Goal: Information Seeking & Learning: Check status

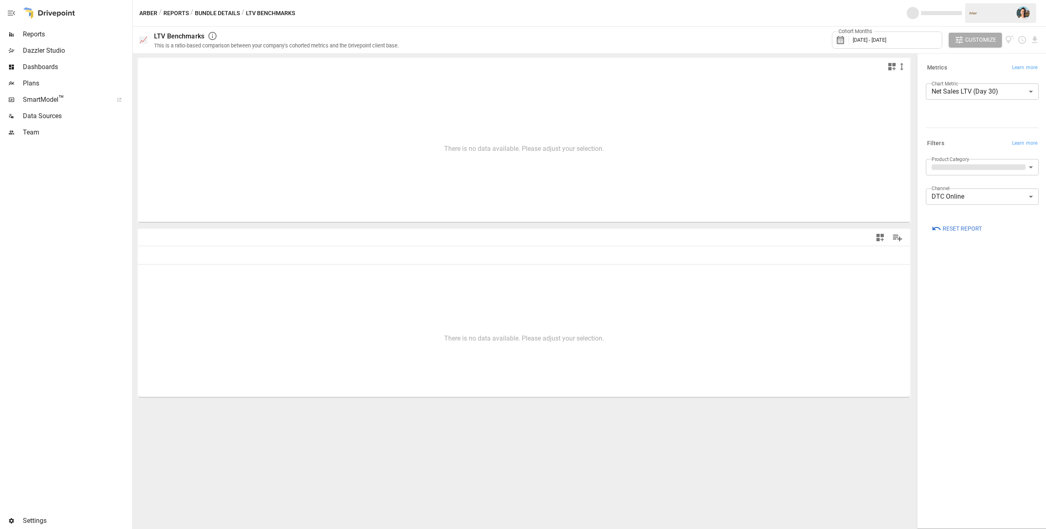
type input "**********"
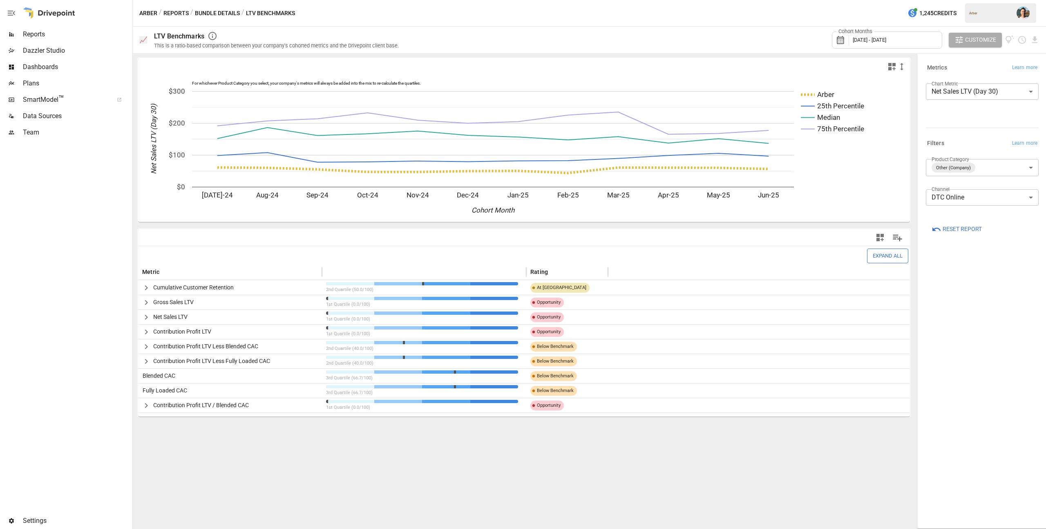
click at [53, 33] on span "Reports" at bounding box center [77, 34] width 108 height 10
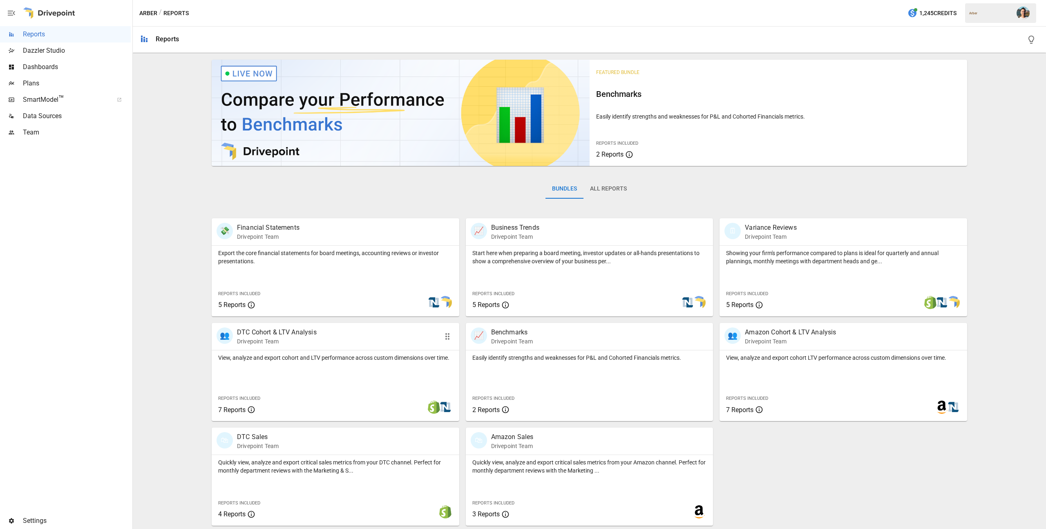
click at [414, 376] on div "View, analyze and export cohort and LTV performance across custom dimensions ov…" at bounding box center [336, 385] width 248 height 71
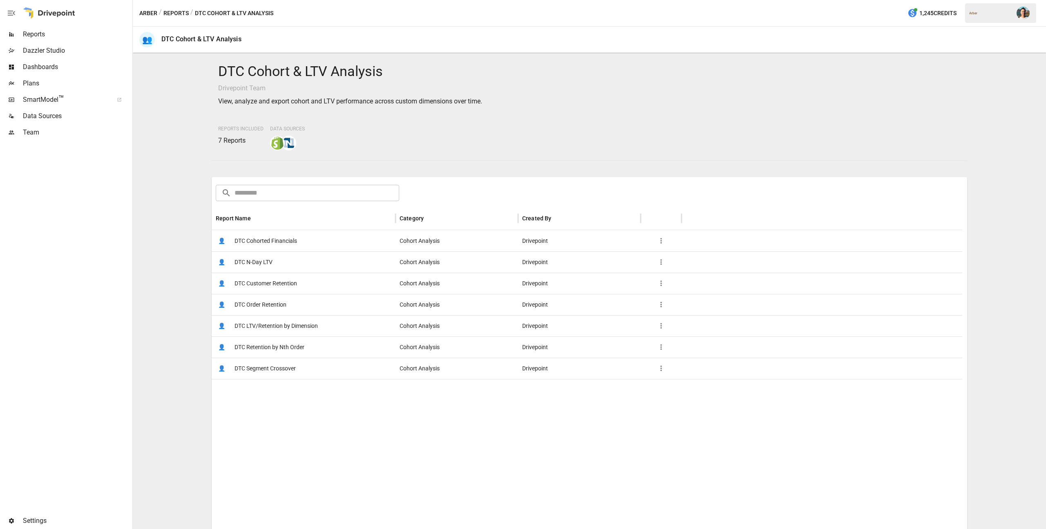
click at [298, 283] on div "👤 DTC Customer Retention" at bounding box center [304, 283] width 184 height 21
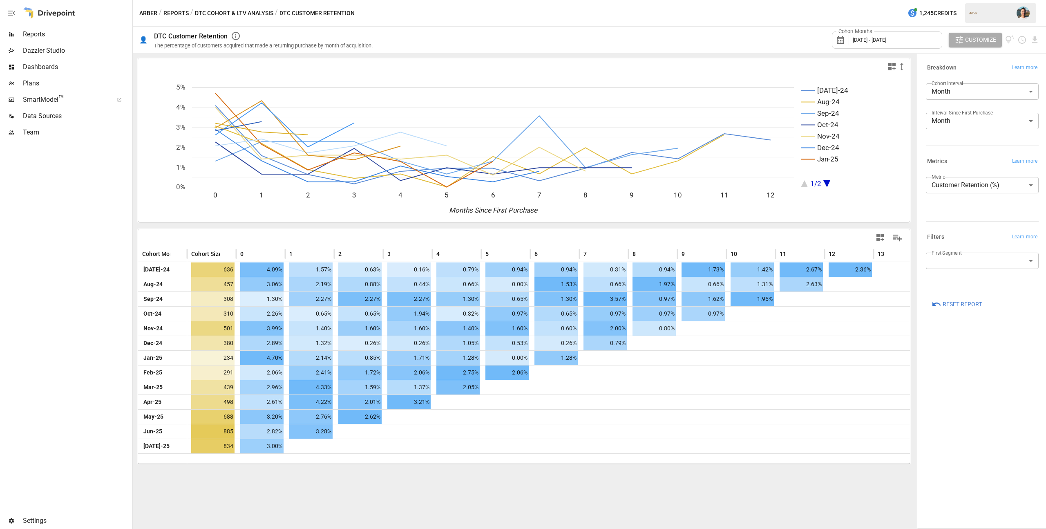
click at [173, 13] on button "Reports" at bounding box center [175, 13] width 25 height 10
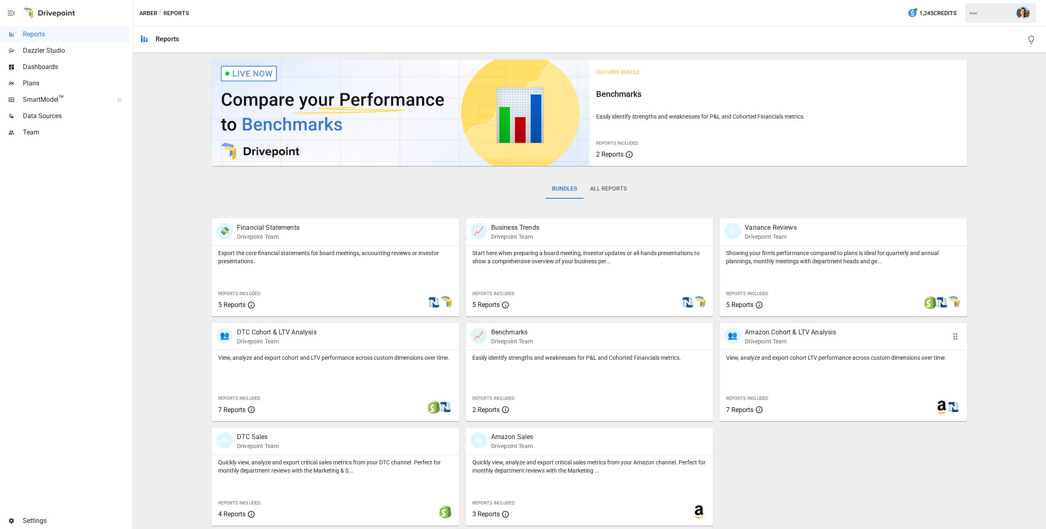
click at [757, 364] on div "View, analyze and export cohort LTV performance across custom dimensions over t…" at bounding box center [844, 385] width 248 height 71
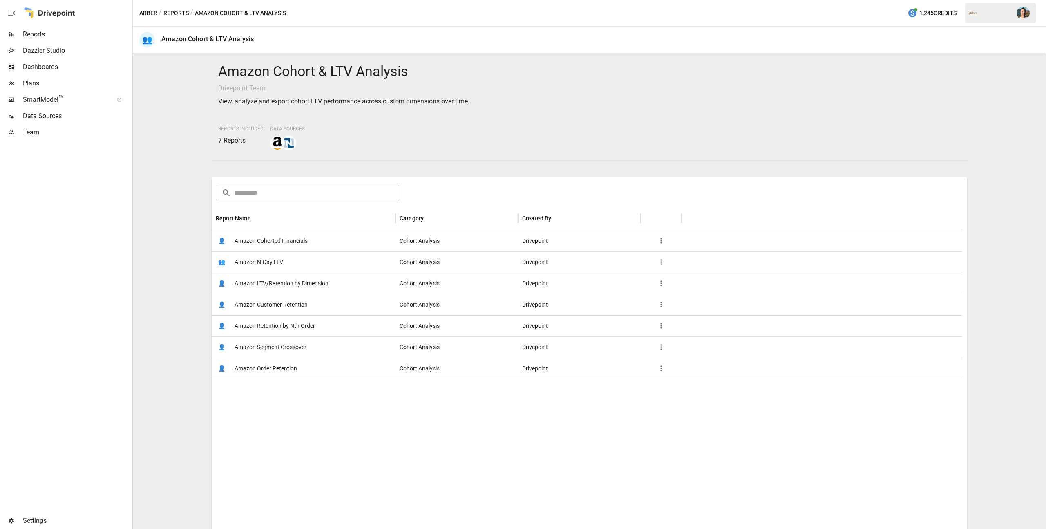
click at [293, 304] on span "Amazon Customer Retention" at bounding box center [271, 304] width 73 height 21
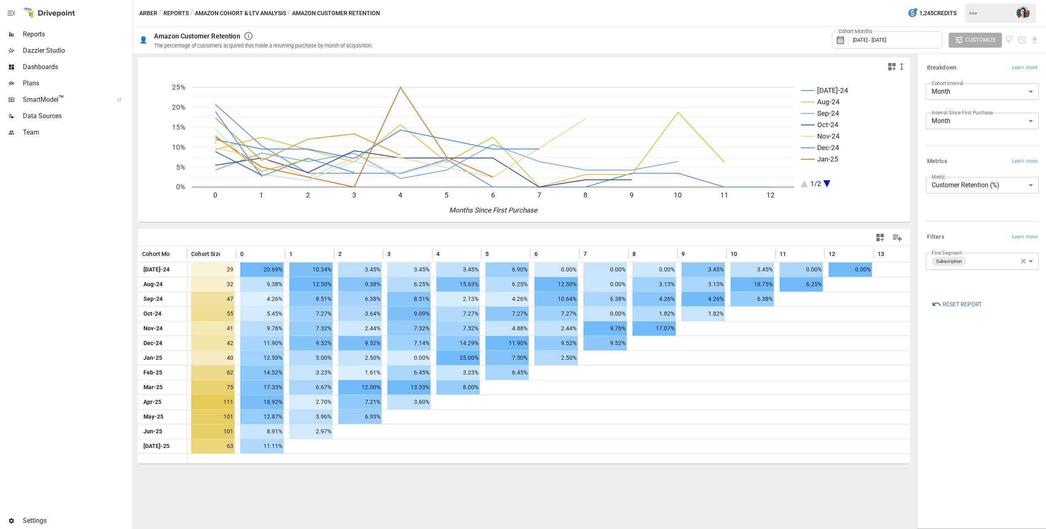
click at [1023, 264] on icon "button" at bounding box center [1023, 260] width 7 height 7
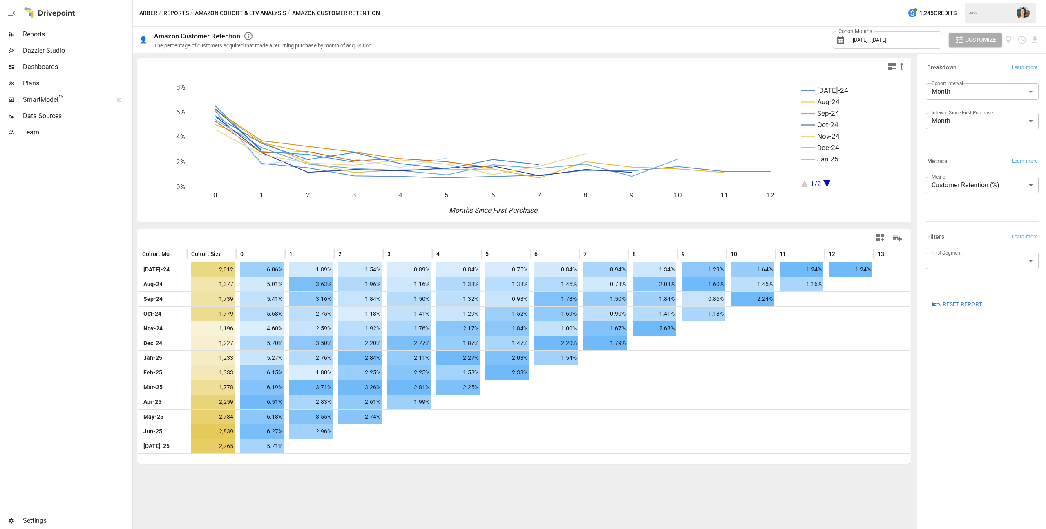
click at [990, 369] on div "**********" at bounding box center [982, 291] width 126 height 471
click at [172, 14] on button "Reports" at bounding box center [175, 13] width 25 height 10
click at [172, 14] on div "/ Reports" at bounding box center [174, 13] width 30 height 10
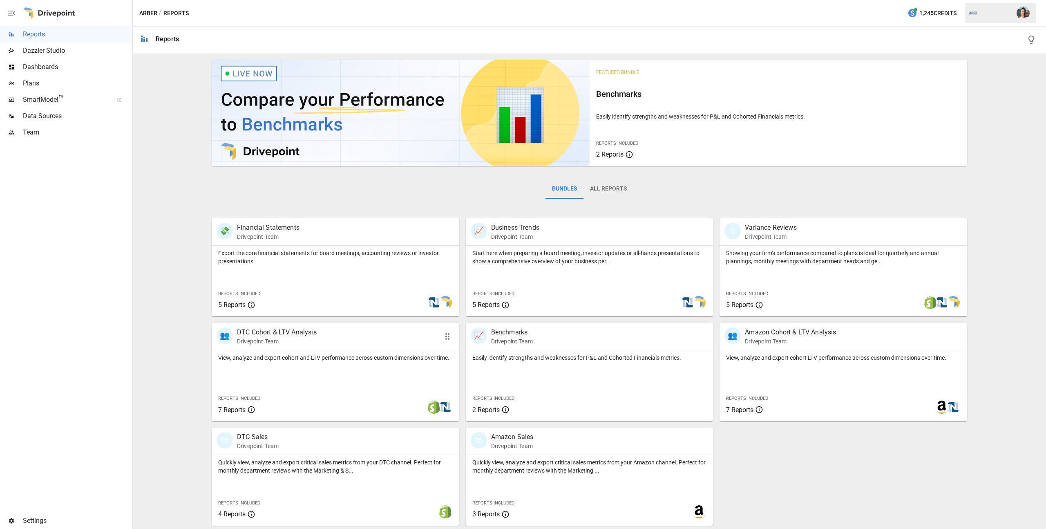
click at [353, 365] on div "View, analyze and export cohort and LTV performance across custom dimensions ov…" at bounding box center [336, 385] width 248 height 71
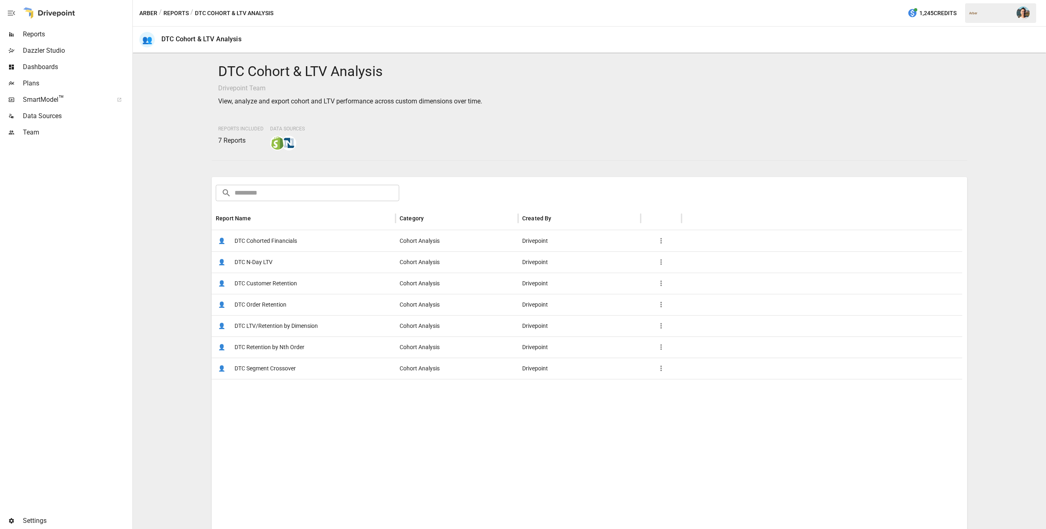
click at [266, 288] on span "DTC Customer Retention" at bounding box center [266, 283] width 63 height 21
